Goal: Find specific page/section: Find specific page/section

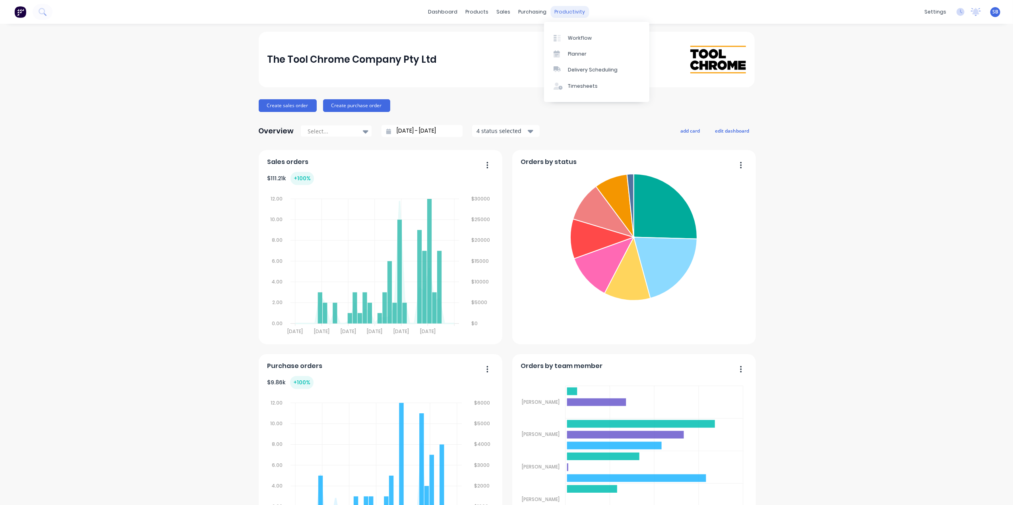
click at [561, 11] on div "productivity" at bounding box center [569, 12] width 39 height 12
click at [582, 41] on div "Workflow" at bounding box center [580, 38] width 24 height 7
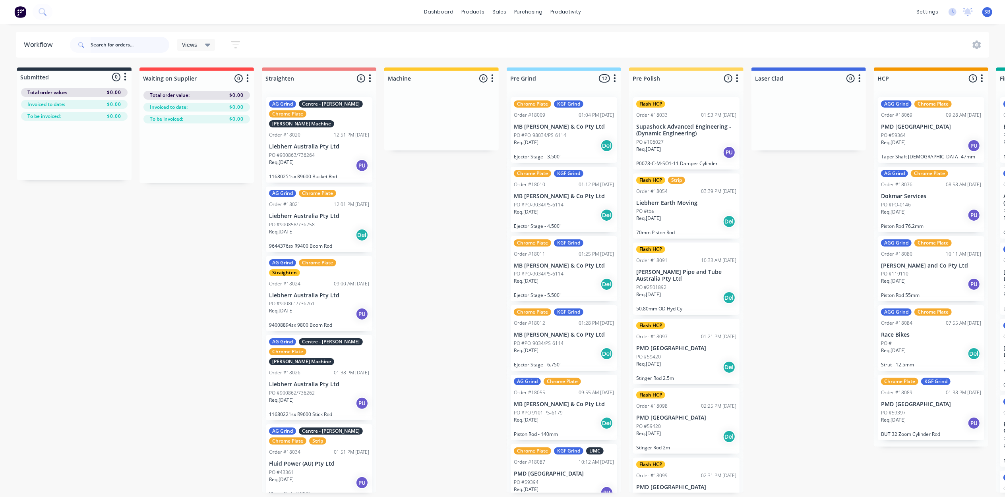
click at [104, 41] on input "text" at bounding box center [130, 45] width 79 height 16
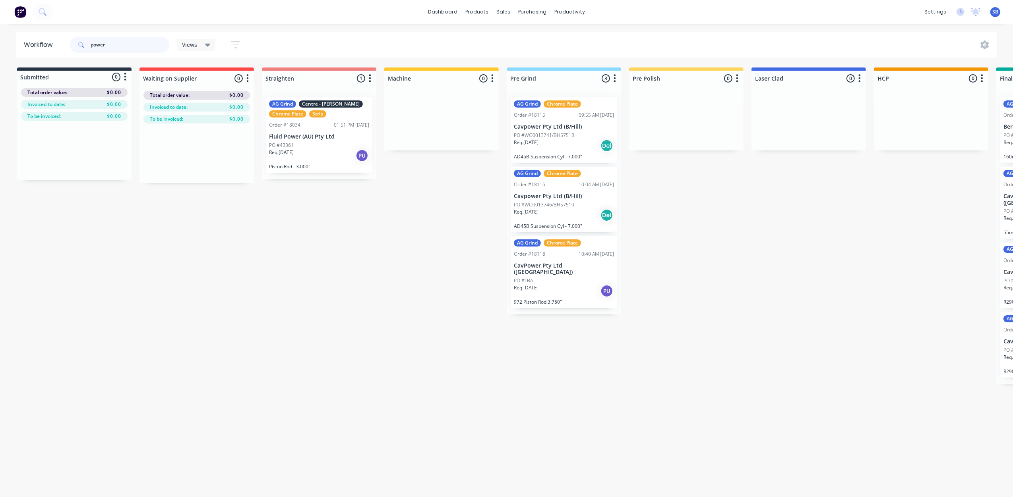
click at [114, 44] on input "power" at bounding box center [130, 45] width 79 height 16
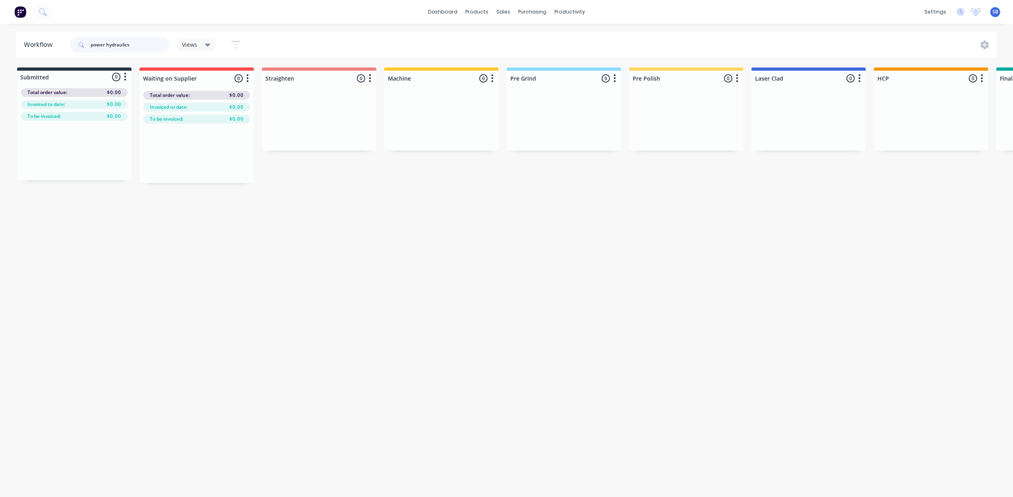
click at [141, 41] on input "power hydraulics" at bounding box center [130, 45] width 79 height 16
type input "p"
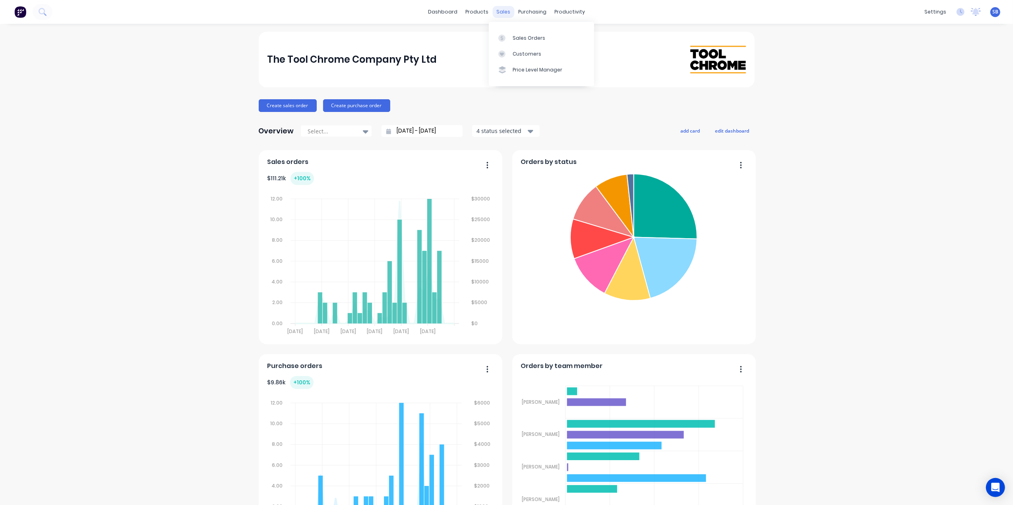
click at [499, 11] on div "sales" at bounding box center [503, 12] width 22 height 12
click at [529, 37] on div "Sales Orders" at bounding box center [529, 38] width 33 height 7
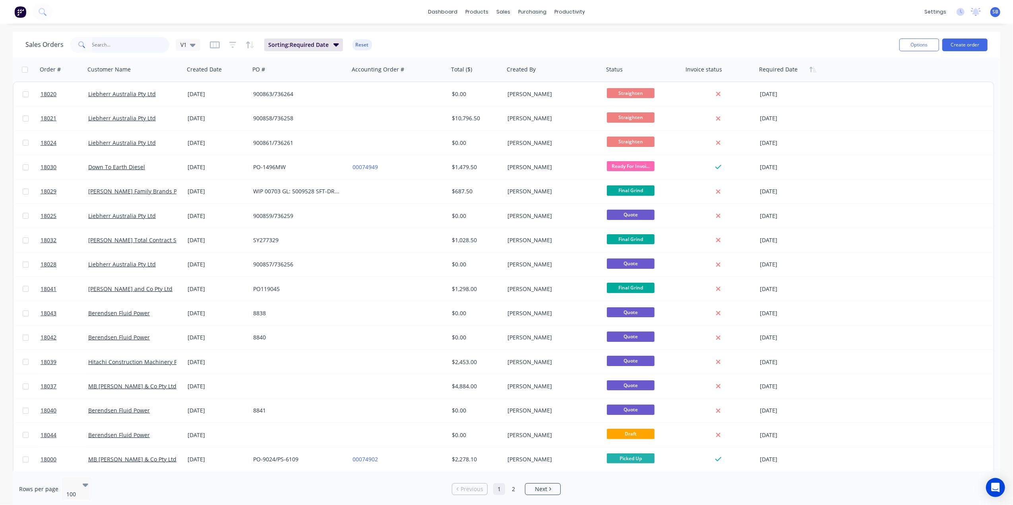
click at [102, 49] on input "text" at bounding box center [130, 45] width 77 height 16
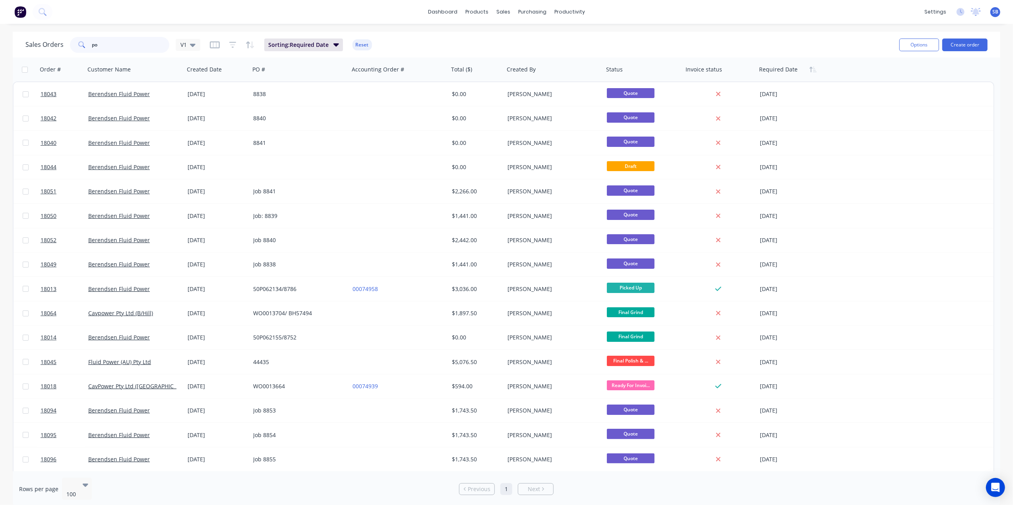
type input "p"
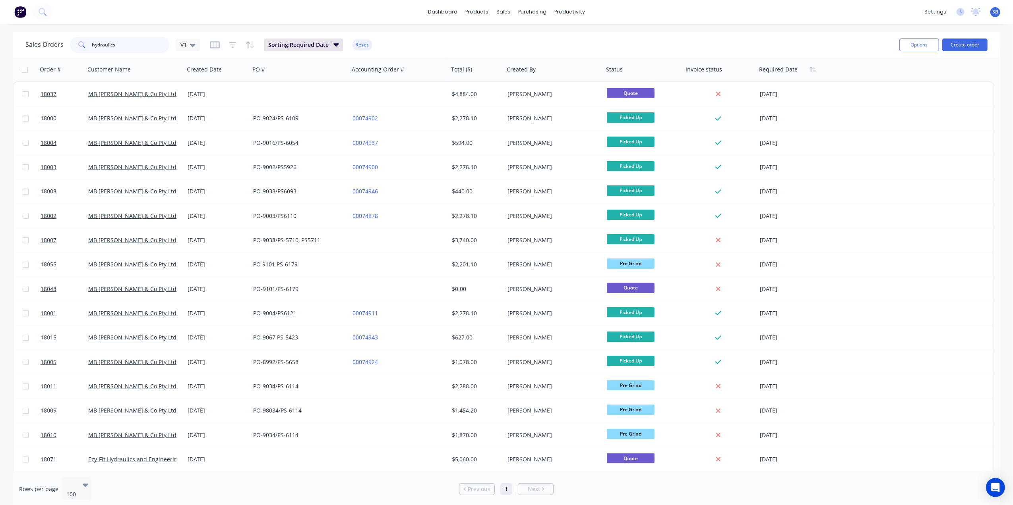
click at [121, 43] on input "hydraulics" at bounding box center [130, 45] width 77 height 16
type input "h"
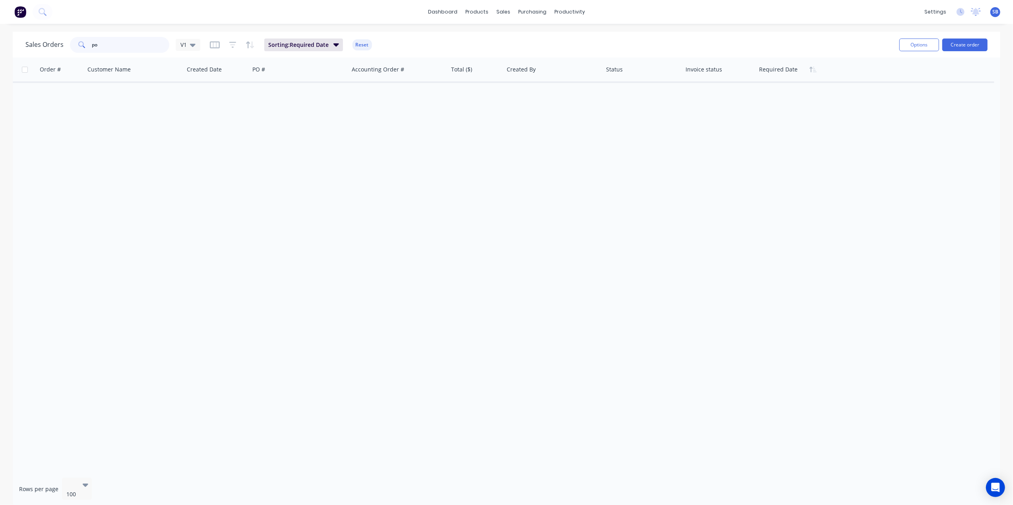
type input "p"
